Goal: Navigation & Orientation: Find specific page/section

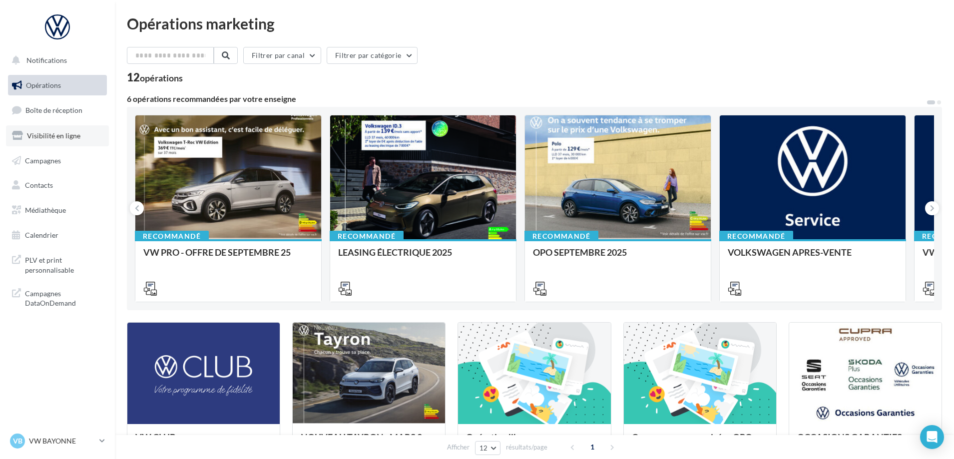
click at [71, 135] on span "Visibilité en ligne" at bounding box center [53, 135] width 53 height 8
